Goal: Information Seeking & Learning: Understand process/instructions

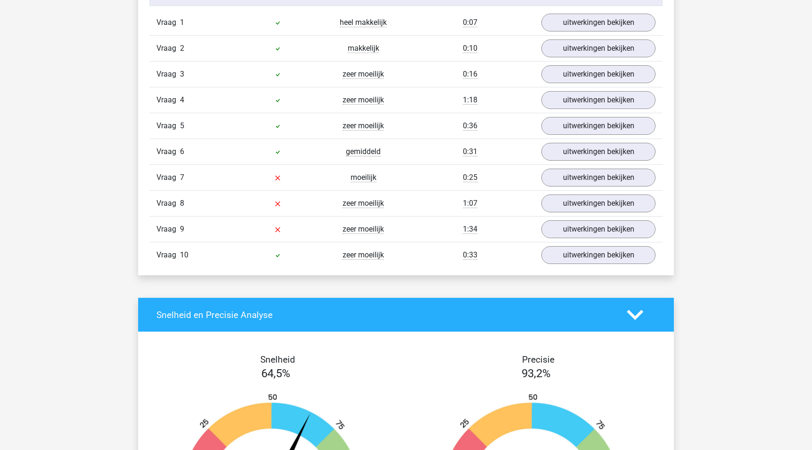
scroll to position [763, 0]
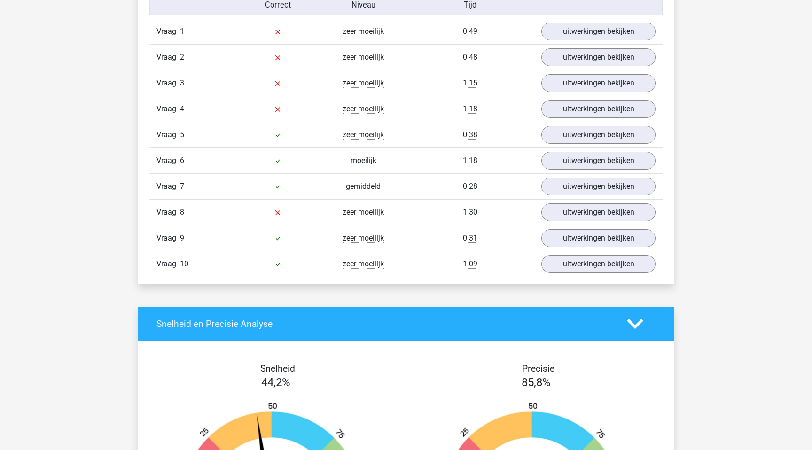
scroll to position [790, 0]
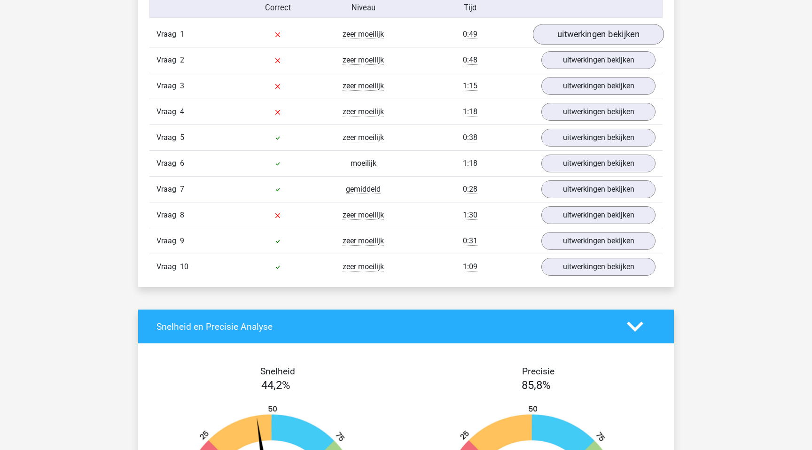
click at [600, 35] on link "uitwerkingen bekijken" at bounding box center [598, 34] width 131 height 21
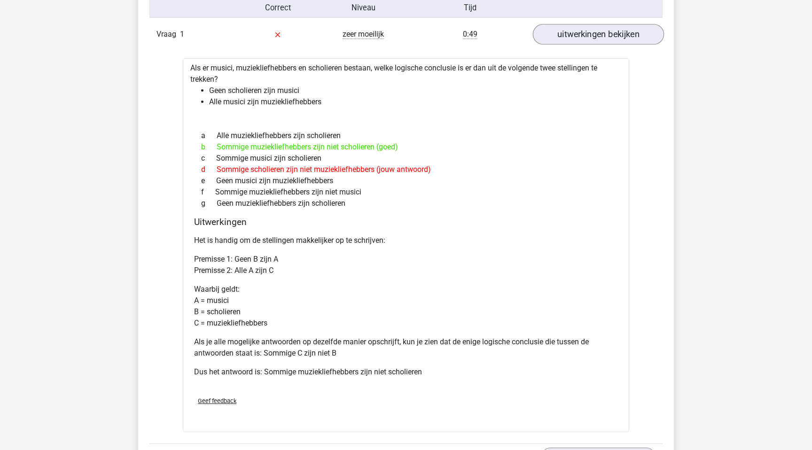
click at [608, 28] on link "uitwerkingen bekijken" at bounding box center [598, 34] width 131 height 21
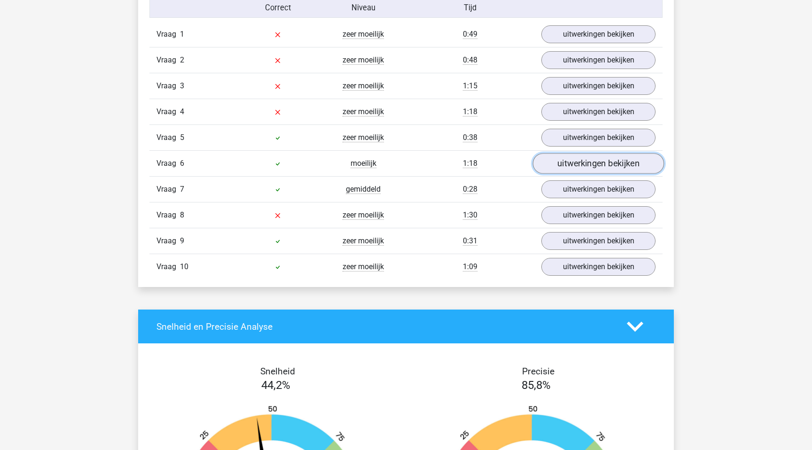
click at [606, 168] on link "uitwerkingen bekijken" at bounding box center [598, 163] width 131 height 21
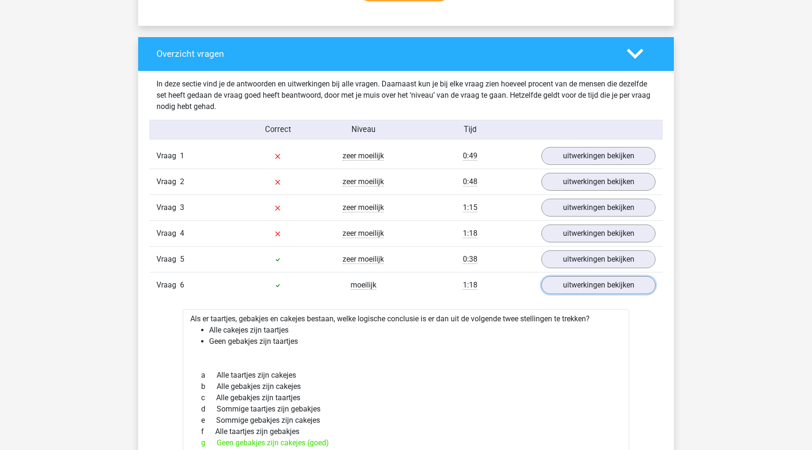
scroll to position [670, 0]
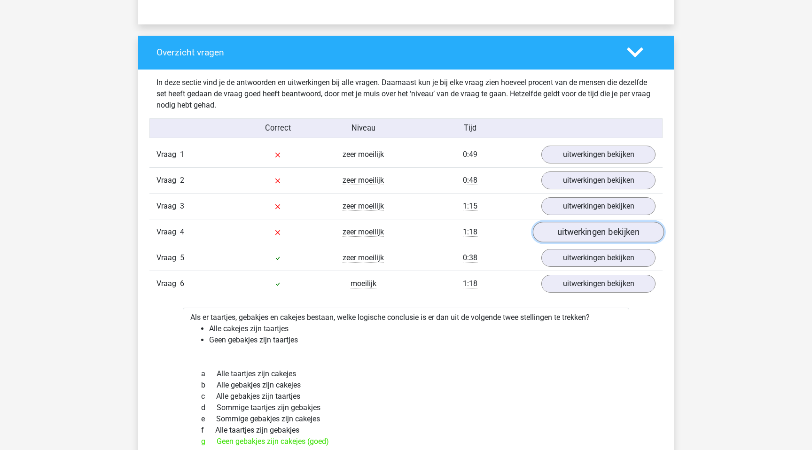
click at [580, 232] on link "uitwerkingen bekijken" at bounding box center [598, 232] width 131 height 21
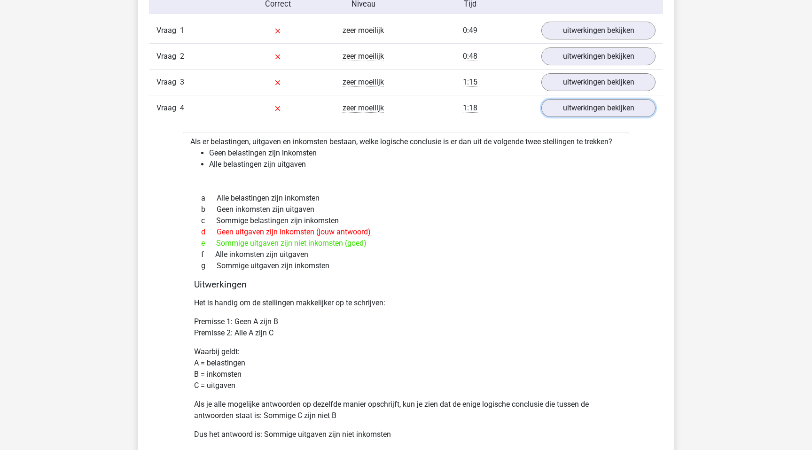
scroll to position [796, 0]
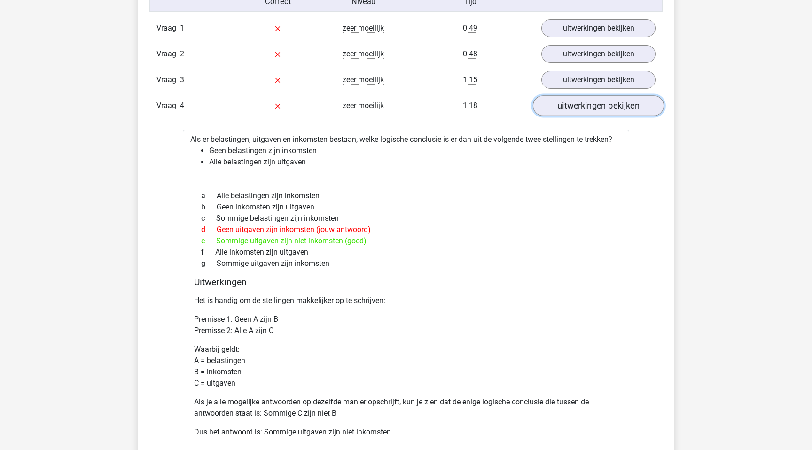
click at [578, 108] on link "uitwerkingen bekijken" at bounding box center [598, 105] width 131 height 21
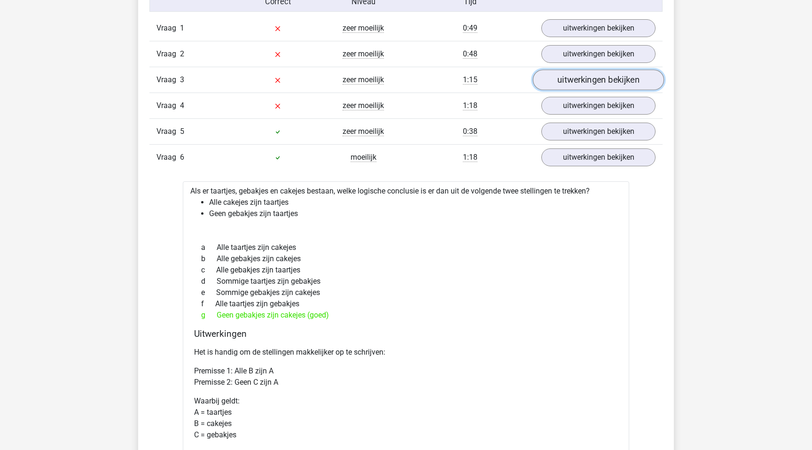
click at [576, 79] on link "uitwerkingen bekijken" at bounding box center [598, 80] width 131 height 21
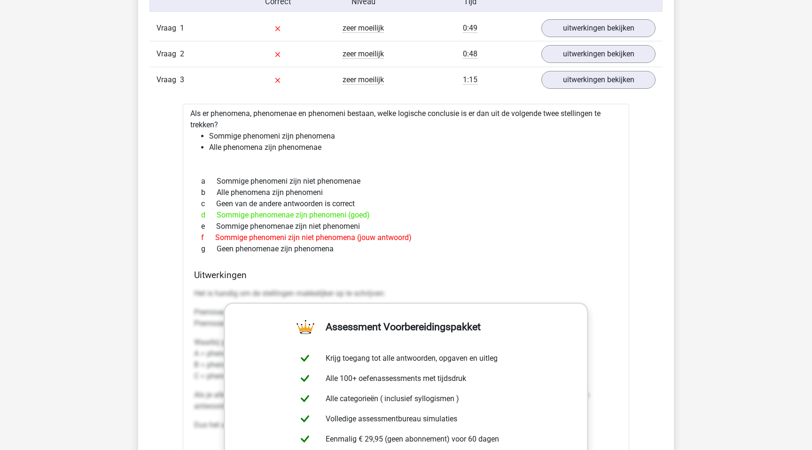
click at [576, 80] on link "uitwerkingen bekijken" at bounding box center [598, 80] width 131 height 21
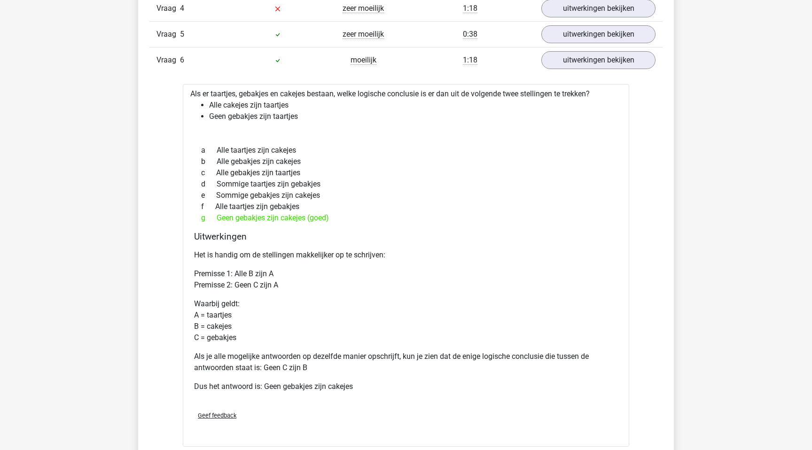
scroll to position [894, 0]
click at [617, 53] on link "uitwerkingen bekijken" at bounding box center [598, 59] width 131 height 21
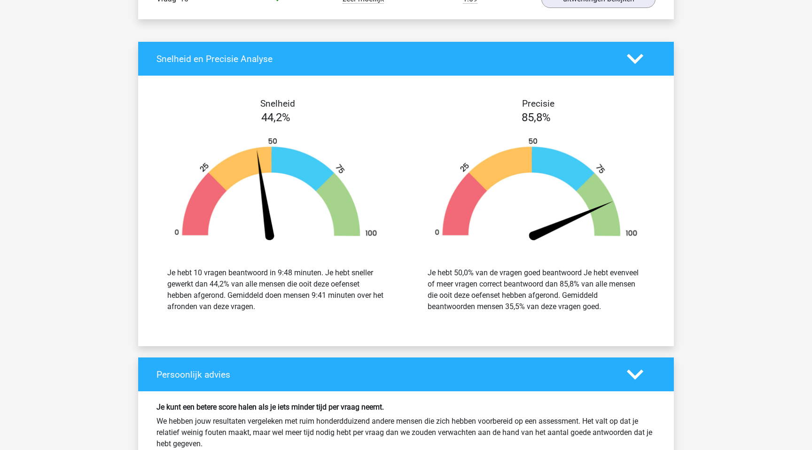
scroll to position [1059, 0]
